Goal: Communication & Community: Answer question/provide support

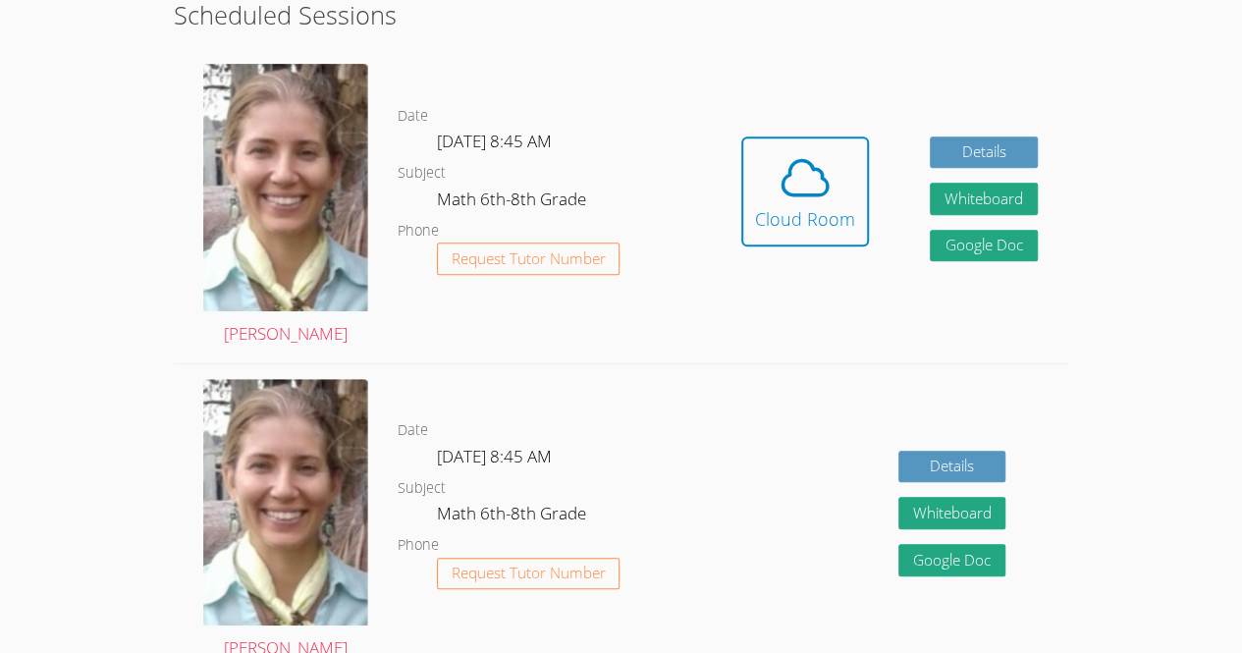
scroll to position [392, 0]
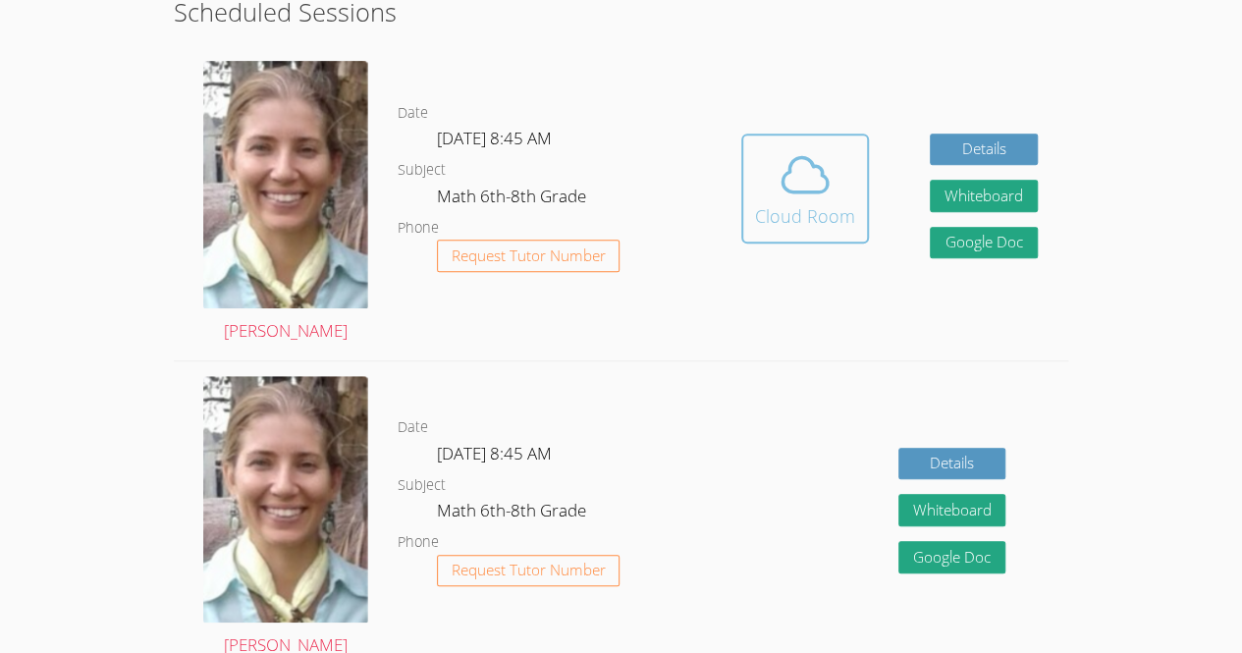
click at [819, 197] on icon at bounding box center [805, 174] width 55 height 55
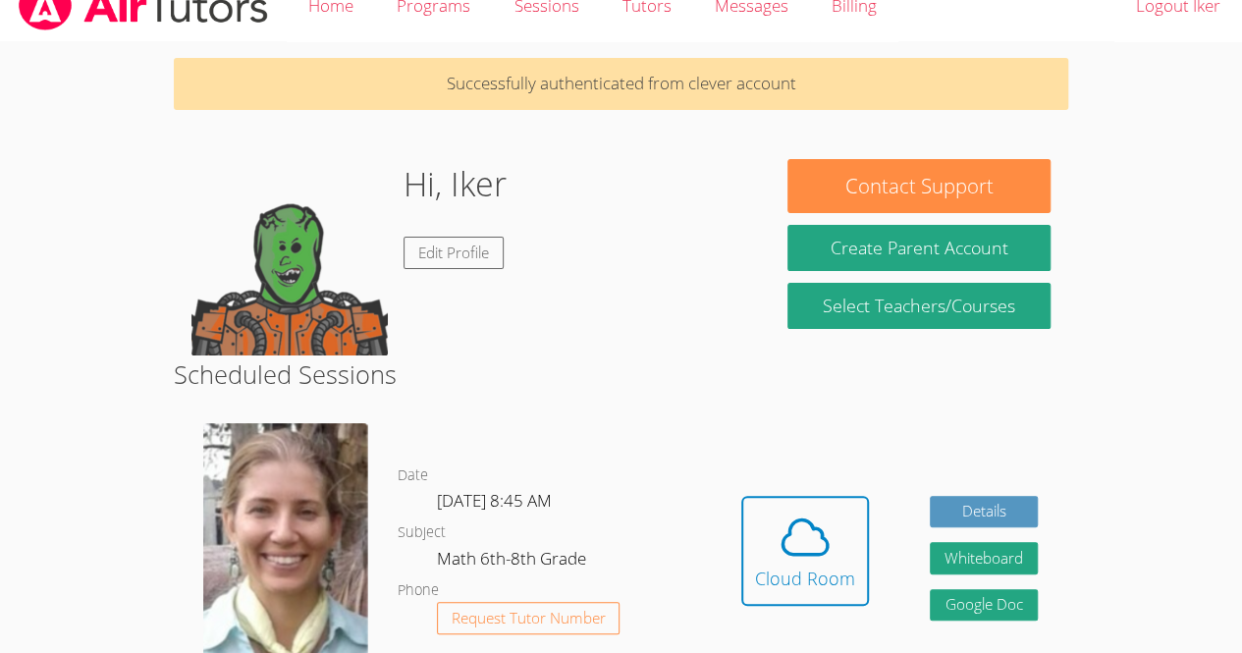
scroll to position [28, 0]
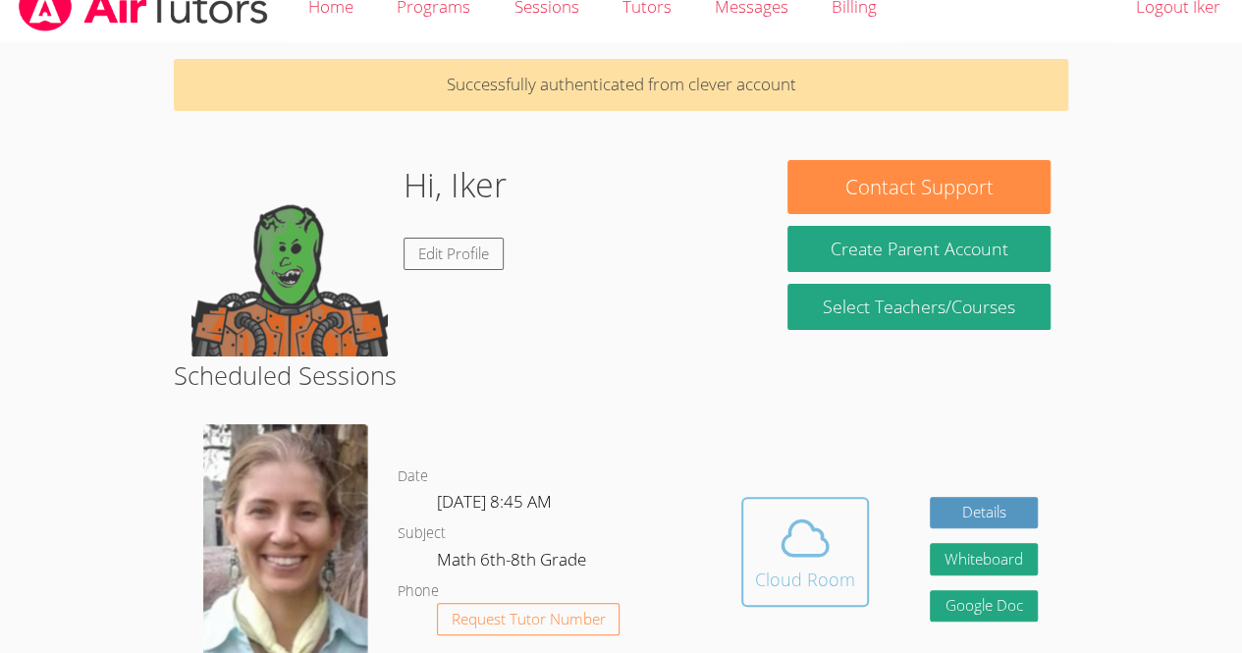
click at [829, 559] on icon at bounding box center [805, 538] width 55 height 55
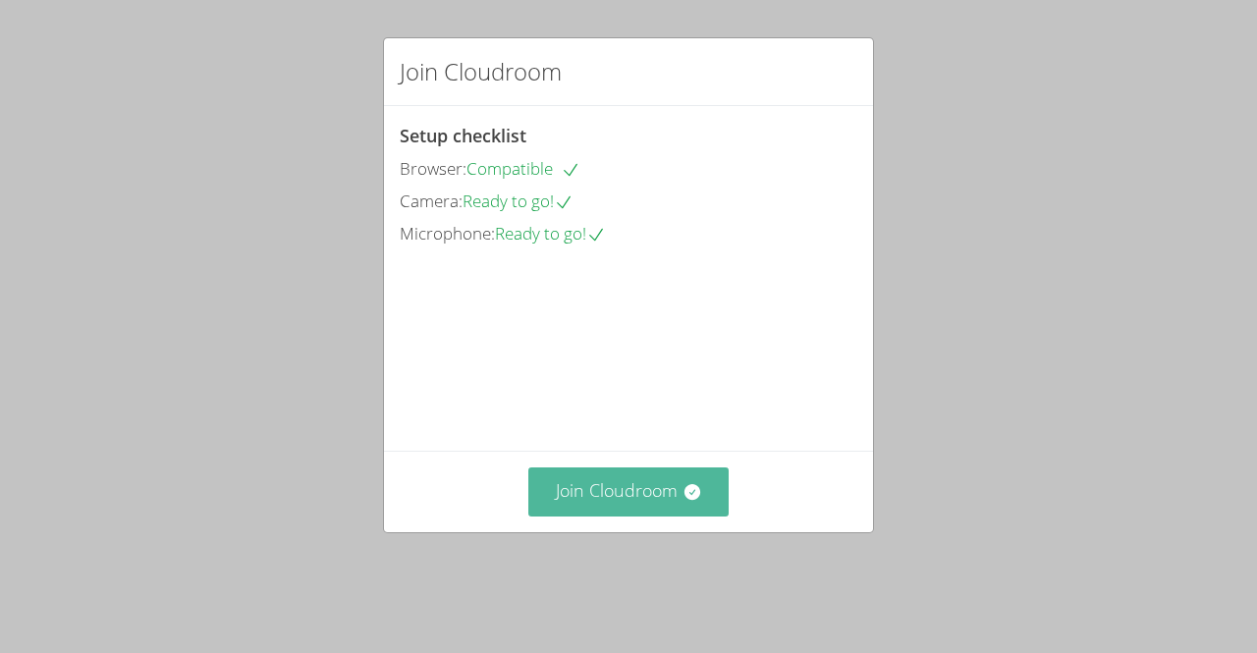
click at [588, 514] on button "Join Cloudroom" at bounding box center [628, 491] width 201 height 48
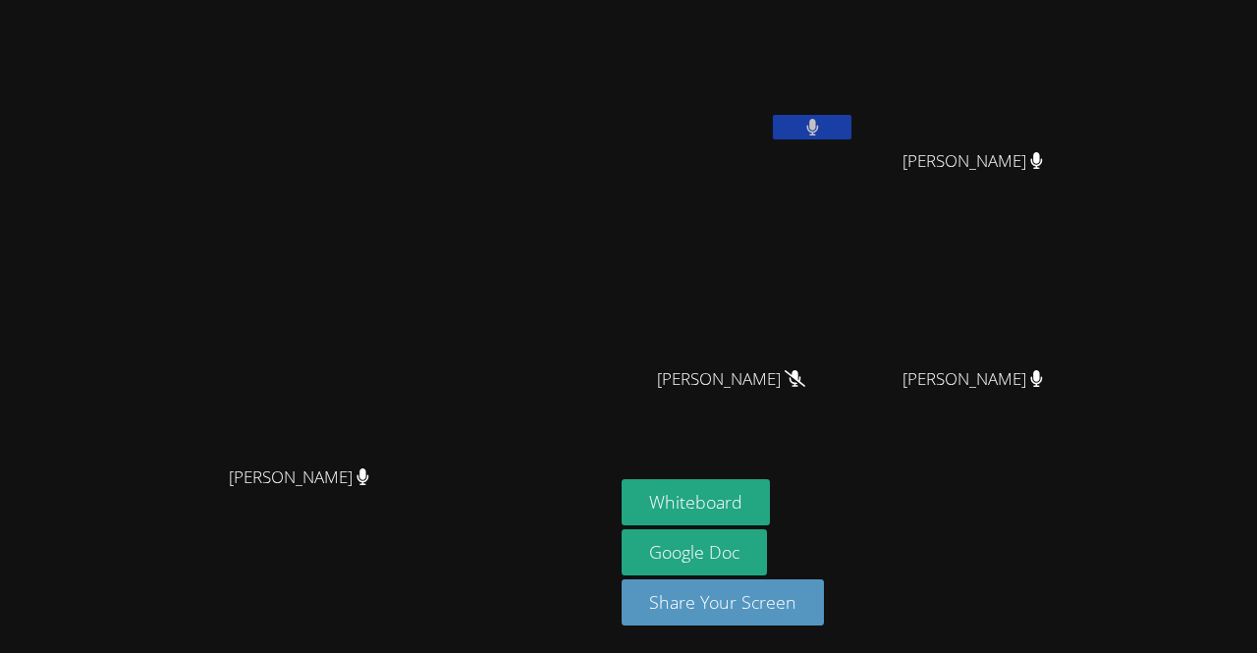
click at [806, 123] on icon at bounding box center [812, 127] width 13 height 17
click at [664, 488] on button "Whiteboard" at bounding box center [696, 502] width 148 height 46
click at [802, 123] on icon at bounding box center [812, 127] width 21 height 17
click at [791, 417] on div "[PERSON_NAME]" at bounding box center [739, 396] width 234 height 79
click at [357, 433] on video at bounding box center [307, 287] width 295 height 337
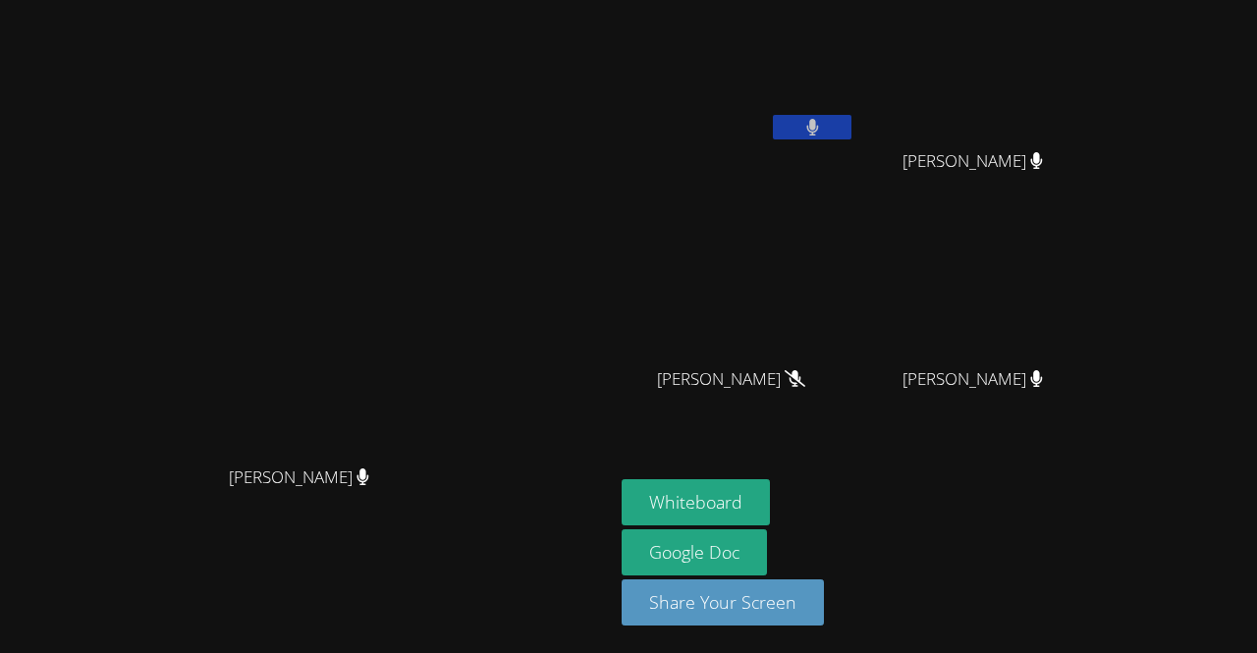
click at [357, 433] on video at bounding box center [307, 287] width 295 height 337
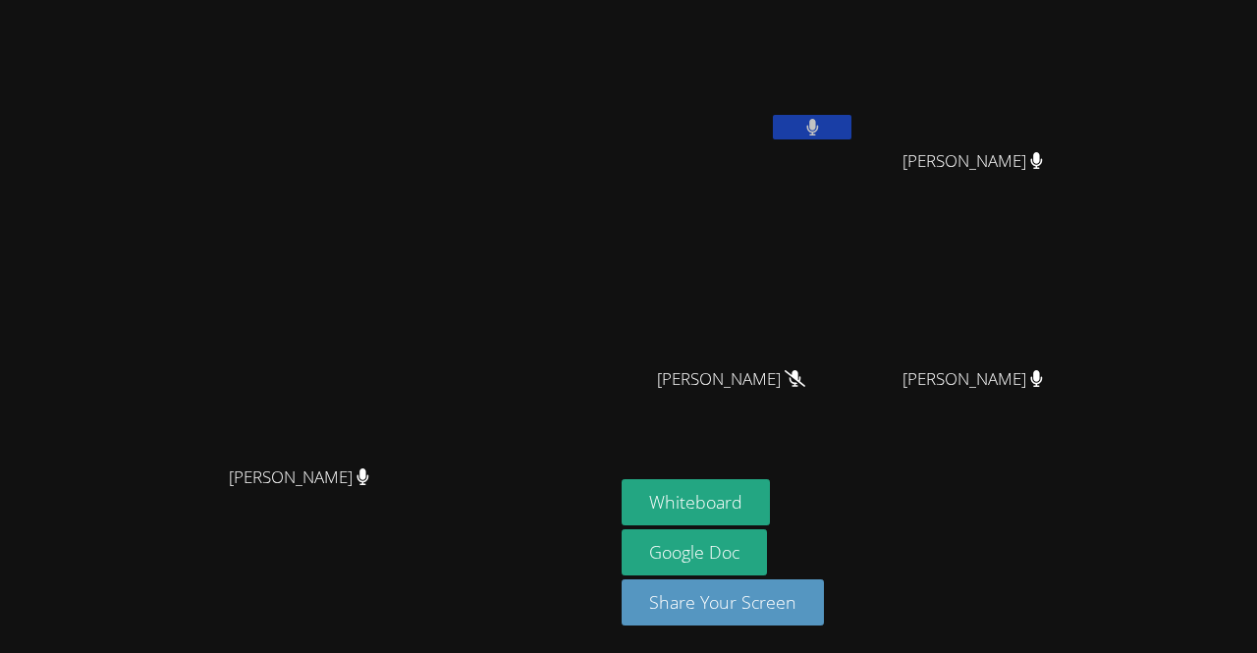
click at [357, 433] on video at bounding box center [307, 287] width 295 height 337
click at [302, 309] on video at bounding box center [307, 287] width 295 height 337
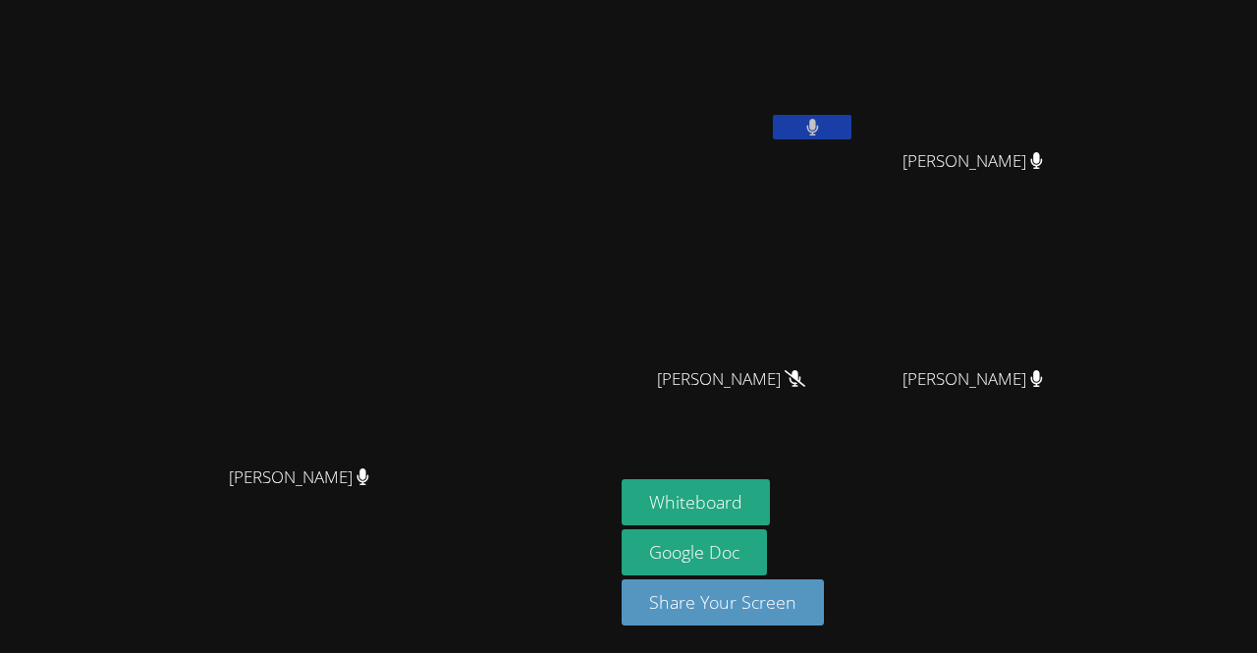
click at [302, 309] on video at bounding box center [307, 287] width 295 height 337
click at [645, 498] on button "Whiteboard" at bounding box center [696, 502] width 148 height 46
click at [806, 133] on icon at bounding box center [812, 127] width 13 height 17
click at [637, 241] on video at bounding box center [739, 292] width 234 height 132
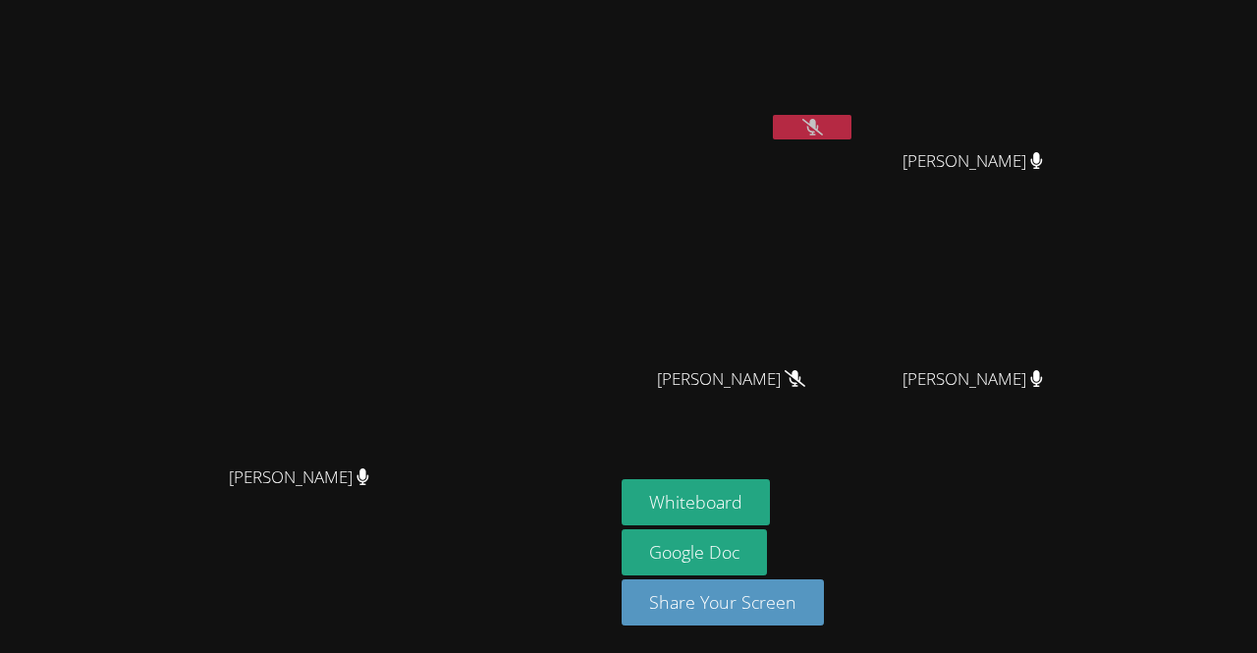
click at [637, 241] on video at bounding box center [739, 292] width 234 height 132
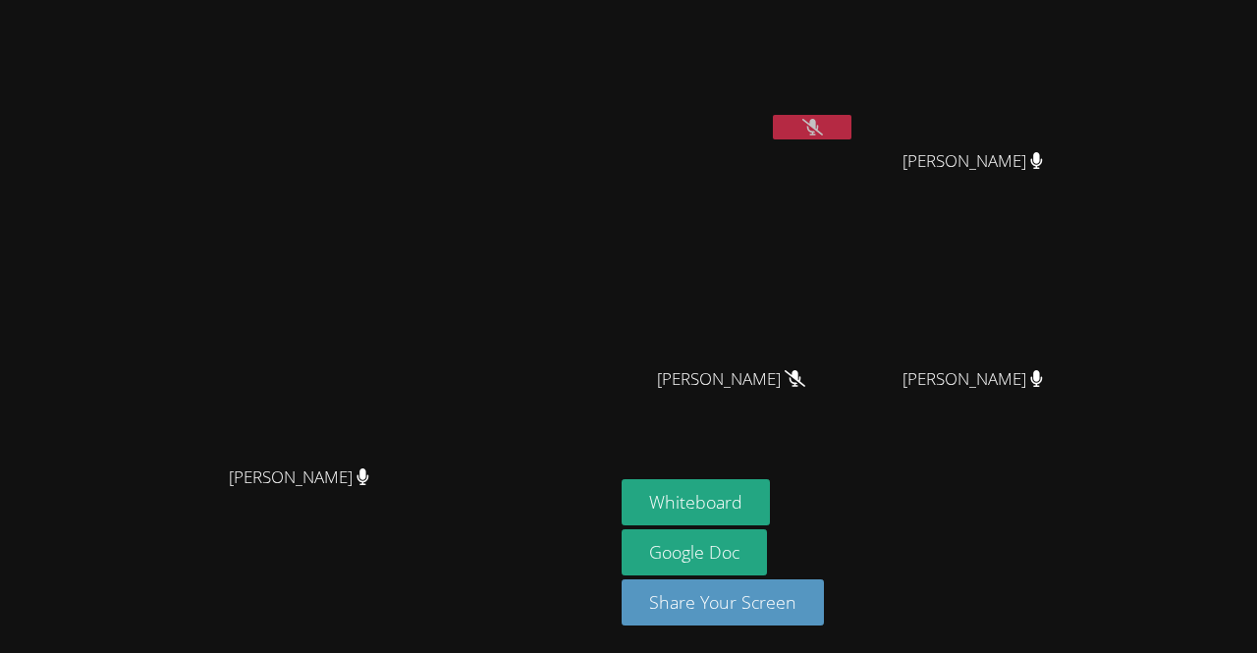
click at [637, 241] on video at bounding box center [739, 292] width 234 height 132
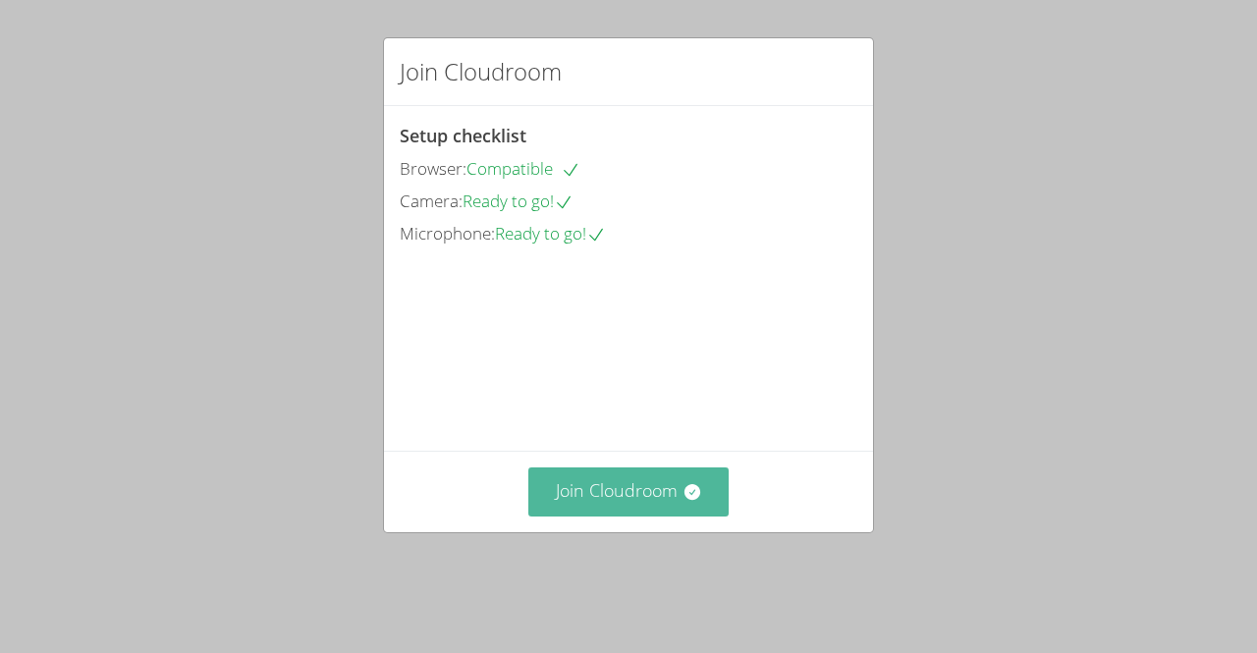
click at [587, 501] on button "Join Cloudroom" at bounding box center [628, 491] width 201 height 48
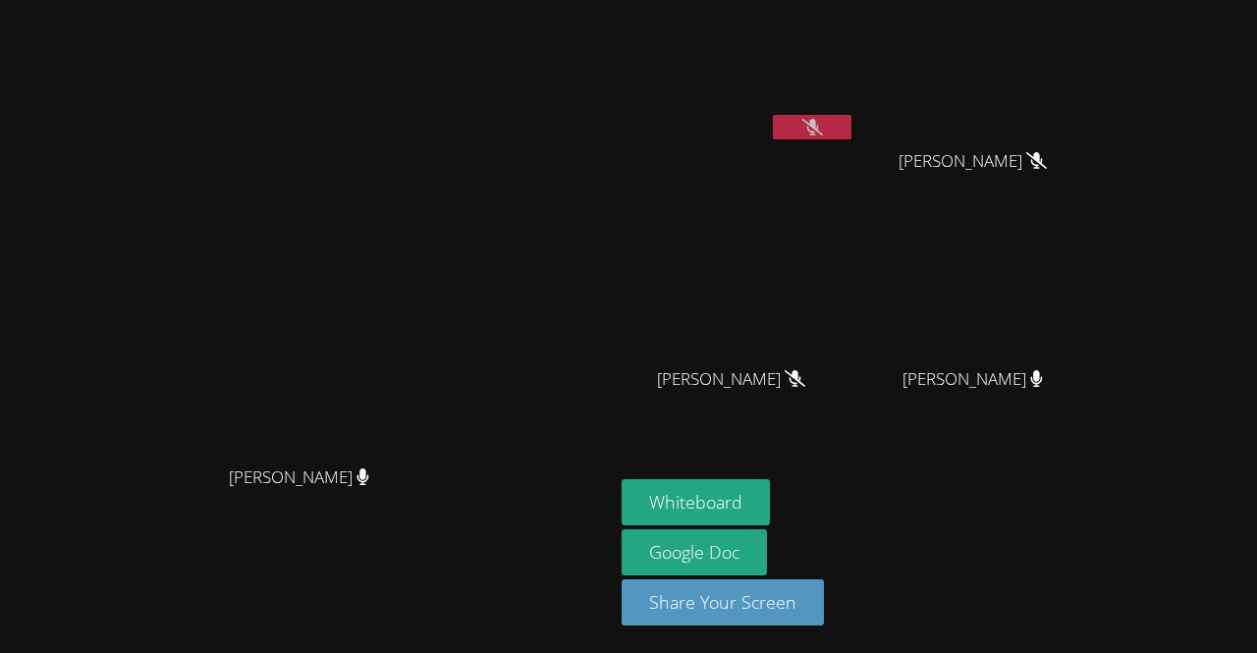
click at [818, 276] on video at bounding box center [739, 292] width 234 height 132
click at [819, 119] on icon at bounding box center [812, 127] width 13 height 17
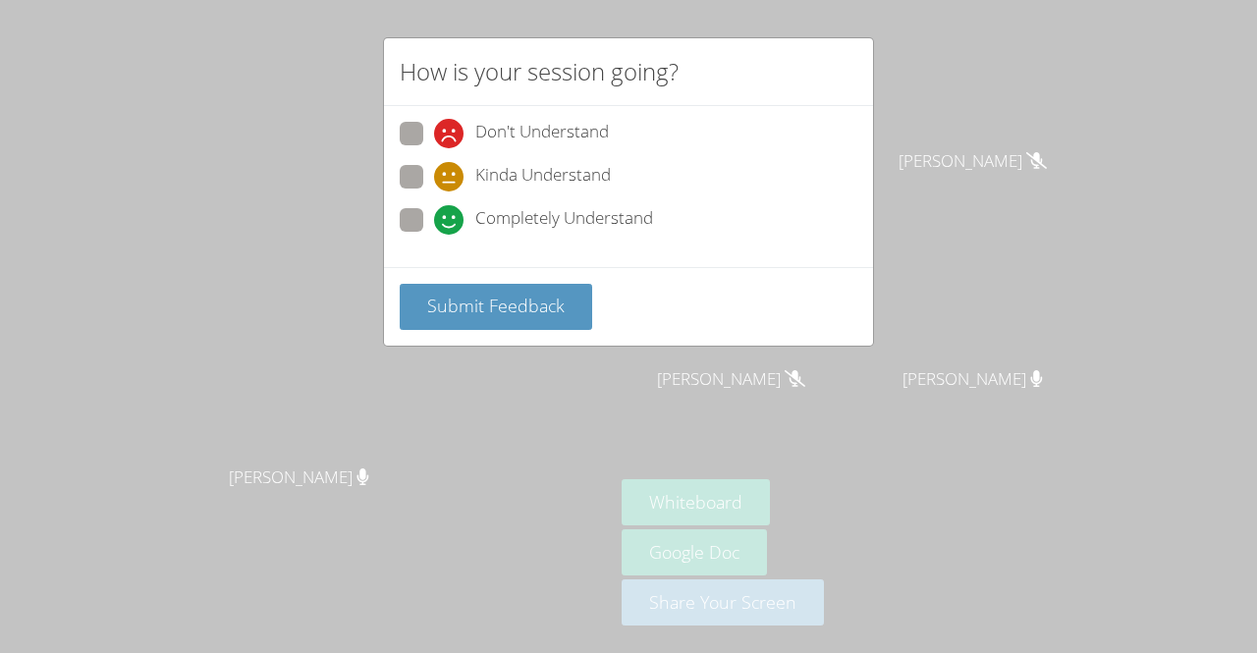
click at [566, 190] on span "Kinda Understand" at bounding box center [543, 176] width 136 height 29
click at [451, 182] on input "Kinda Understand" at bounding box center [442, 173] width 17 height 17
radio input "true"
click at [569, 213] on span "Completely Understand" at bounding box center [564, 219] width 178 height 29
click at [451, 213] on input "Completely Understand" at bounding box center [442, 216] width 17 height 17
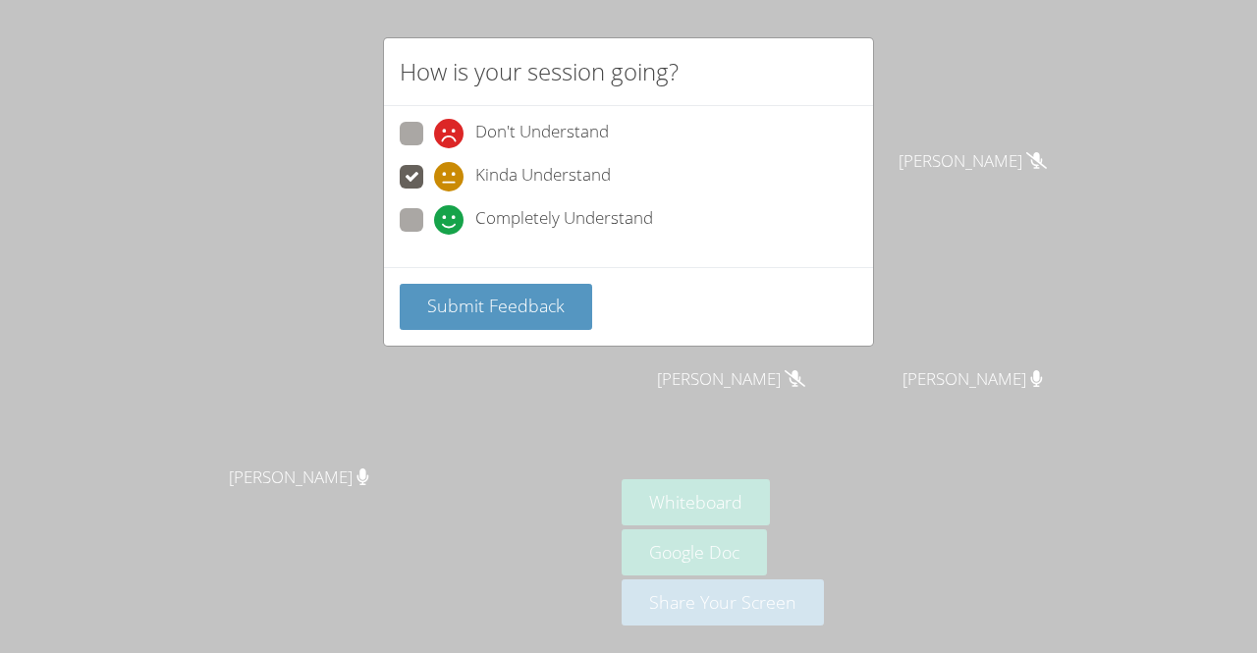
radio input "true"
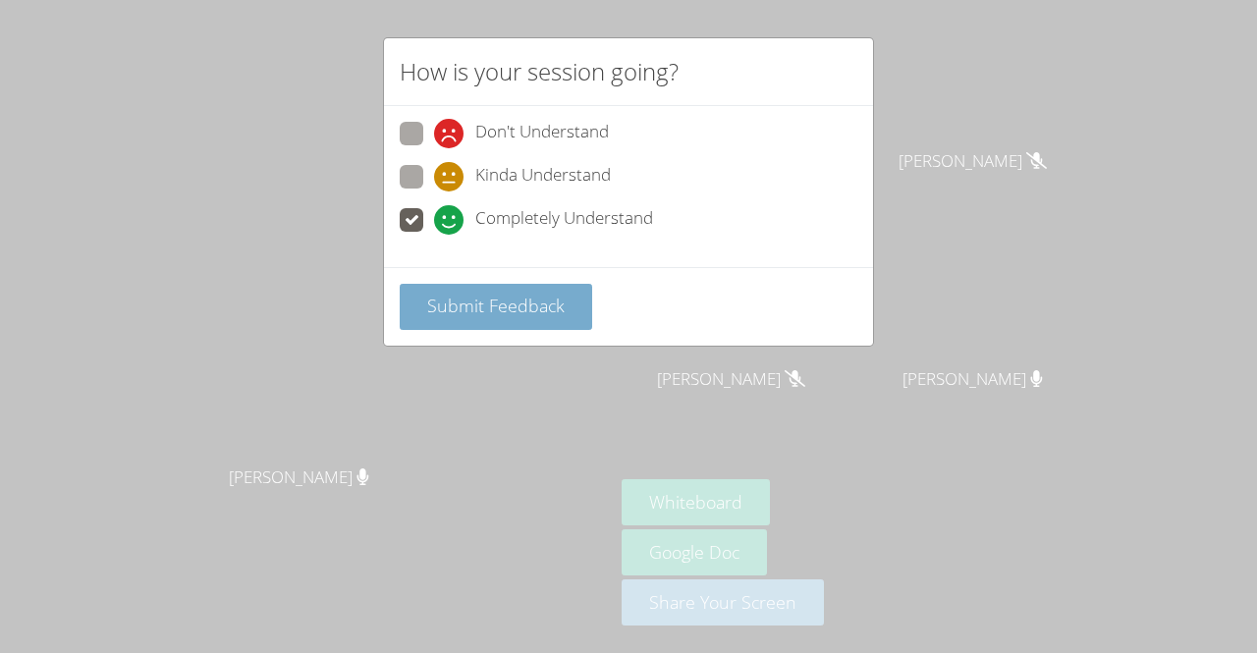
click at [566, 310] on button "Submit Feedback" at bounding box center [496, 307] width 192 height 46
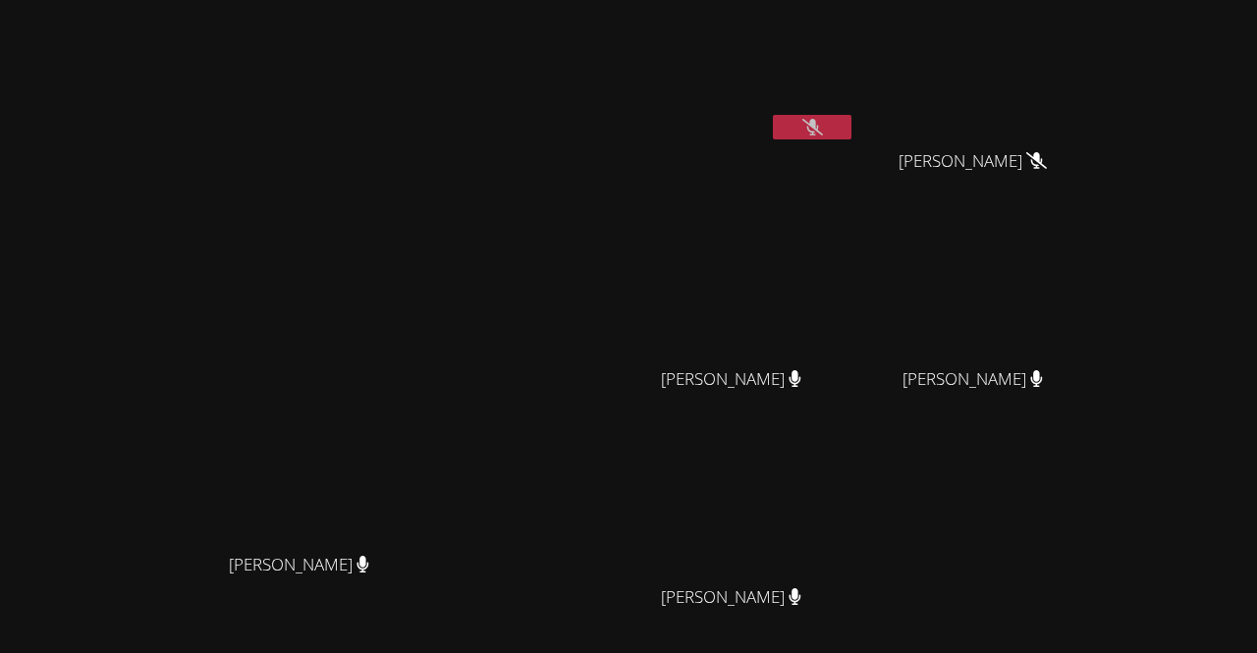
click at [823, 128] on icon at bounding box center [812, 127] width 21 height 17
click at [851, 128] on button at bounding box center [812, 127] width 79 height 25
click at [823, 128] on icon at bounding box center [812, 127] width 21 height 17
